Goal: Navigation & Orientation: Find specific page/section

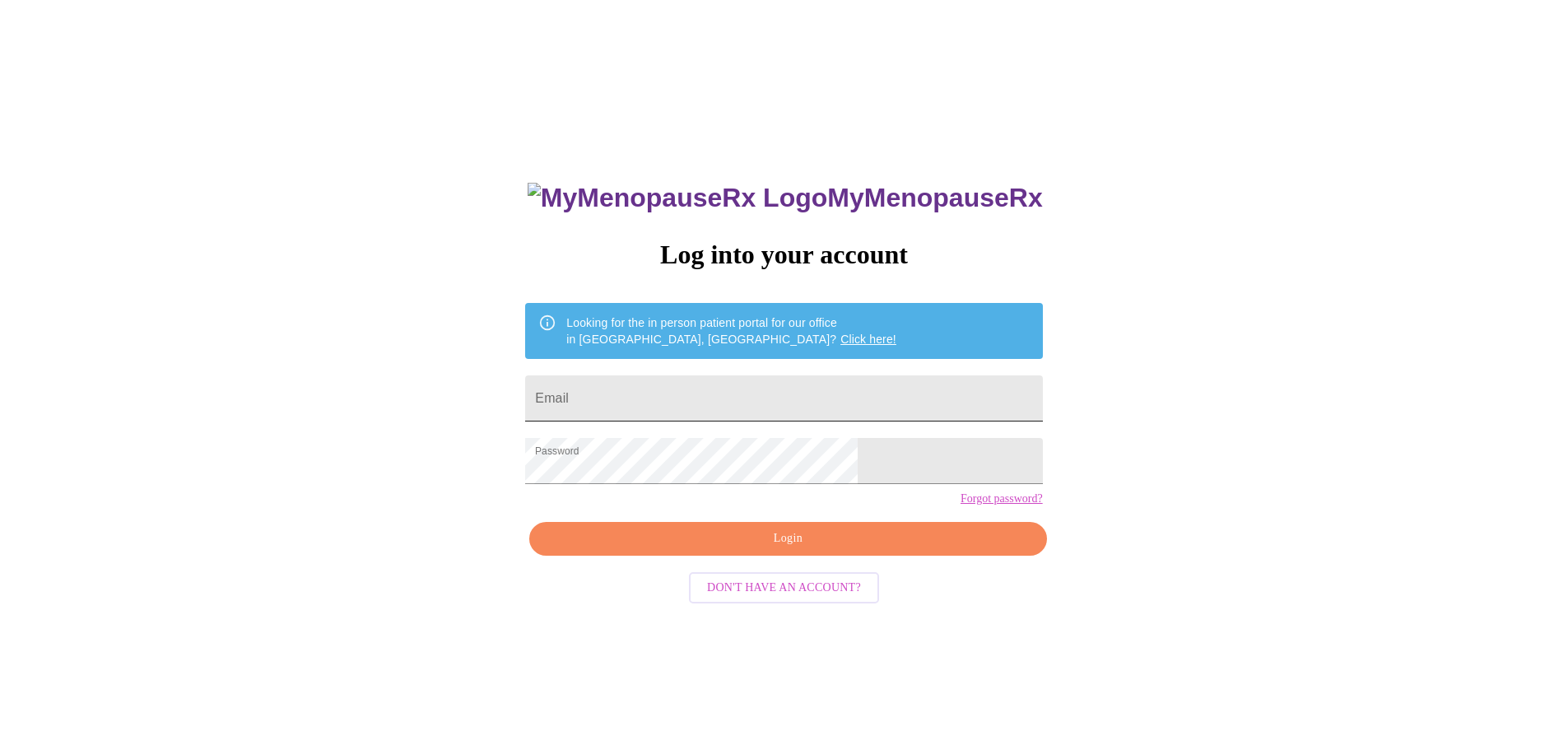
click at [733, 388] on input "Email" at bounding box center [783, 399] width 517 height 46
type input "christenhughes@hotmail.com"
click at [770, 549] on span "Login" at bounding box center [787, 539] width 479 height 20
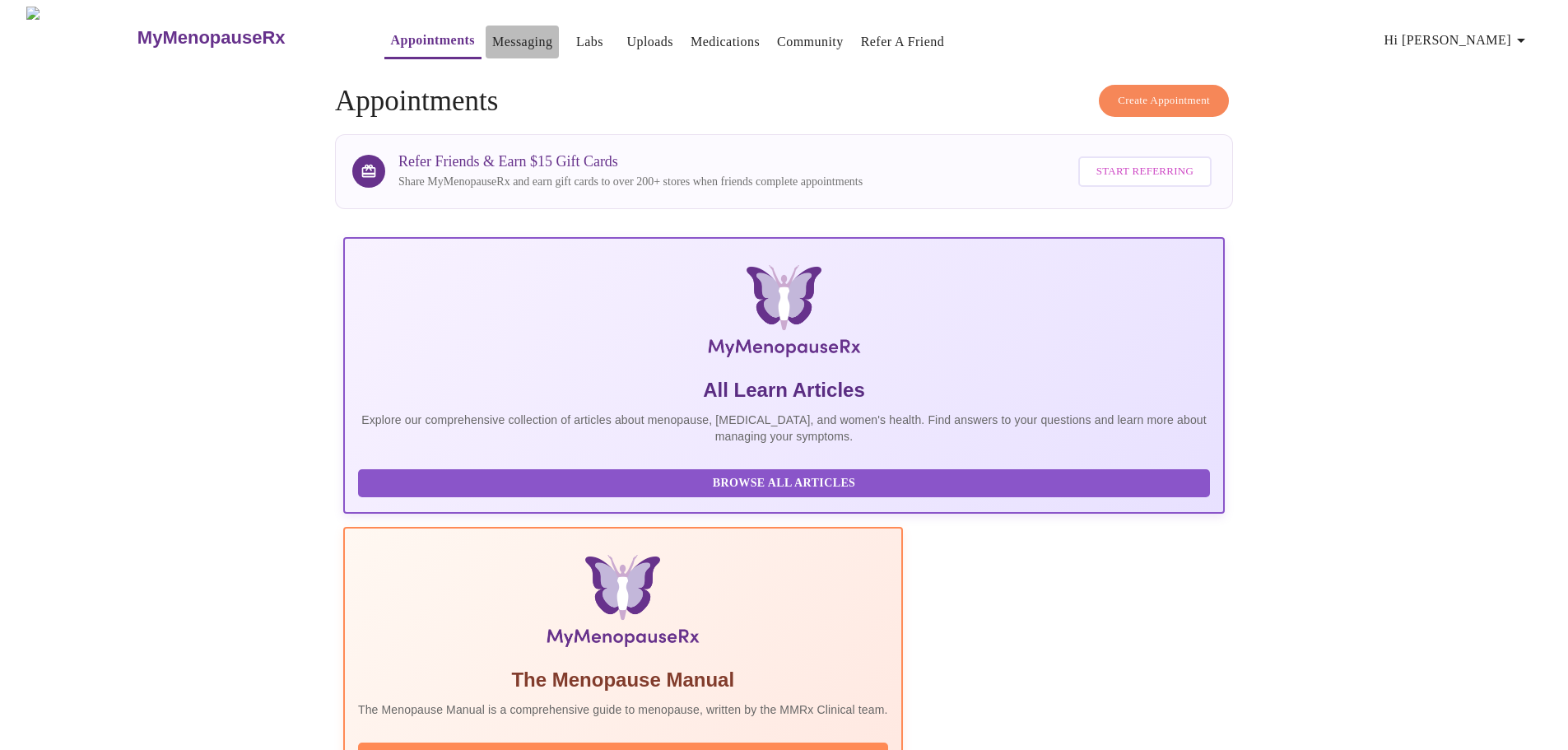
click at [492, 36] on link "Messaging" at bounding box center [523, 41] width 61 height 23
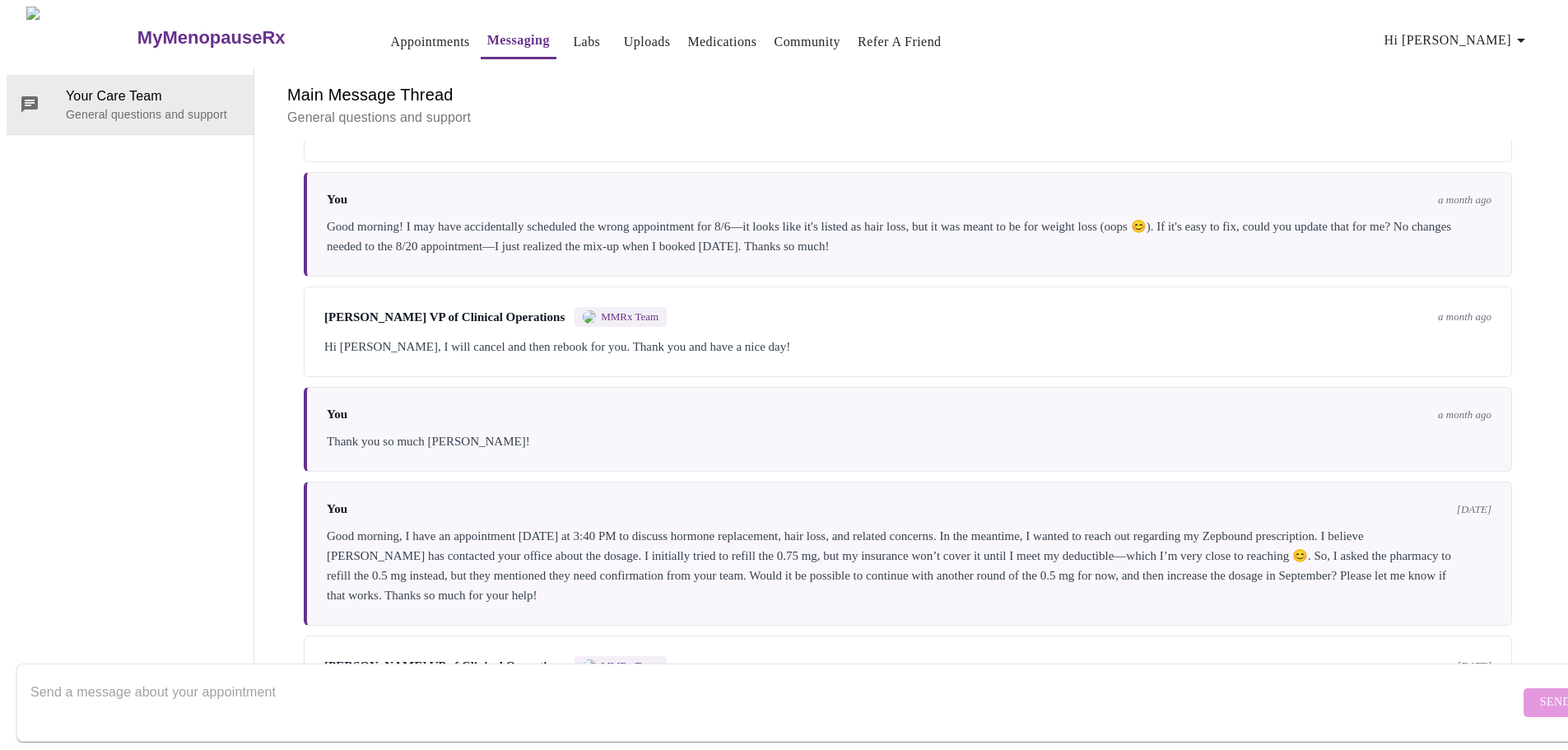
scroll to position [4664, 0]
